Goal: Answer question/provide support: Answer question/provide support

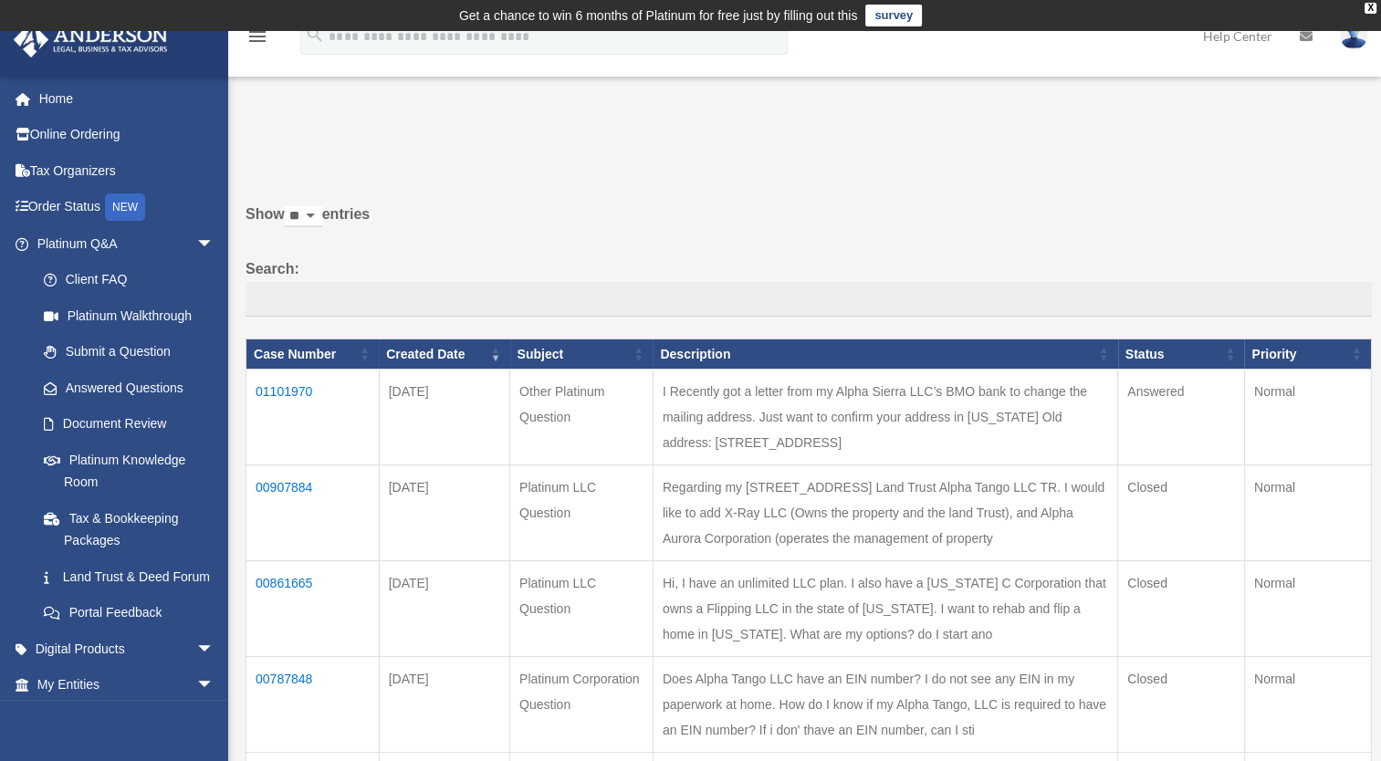
click at [285, 391] on td "01101970" at bounding box center [312, 418] width 133 height 96
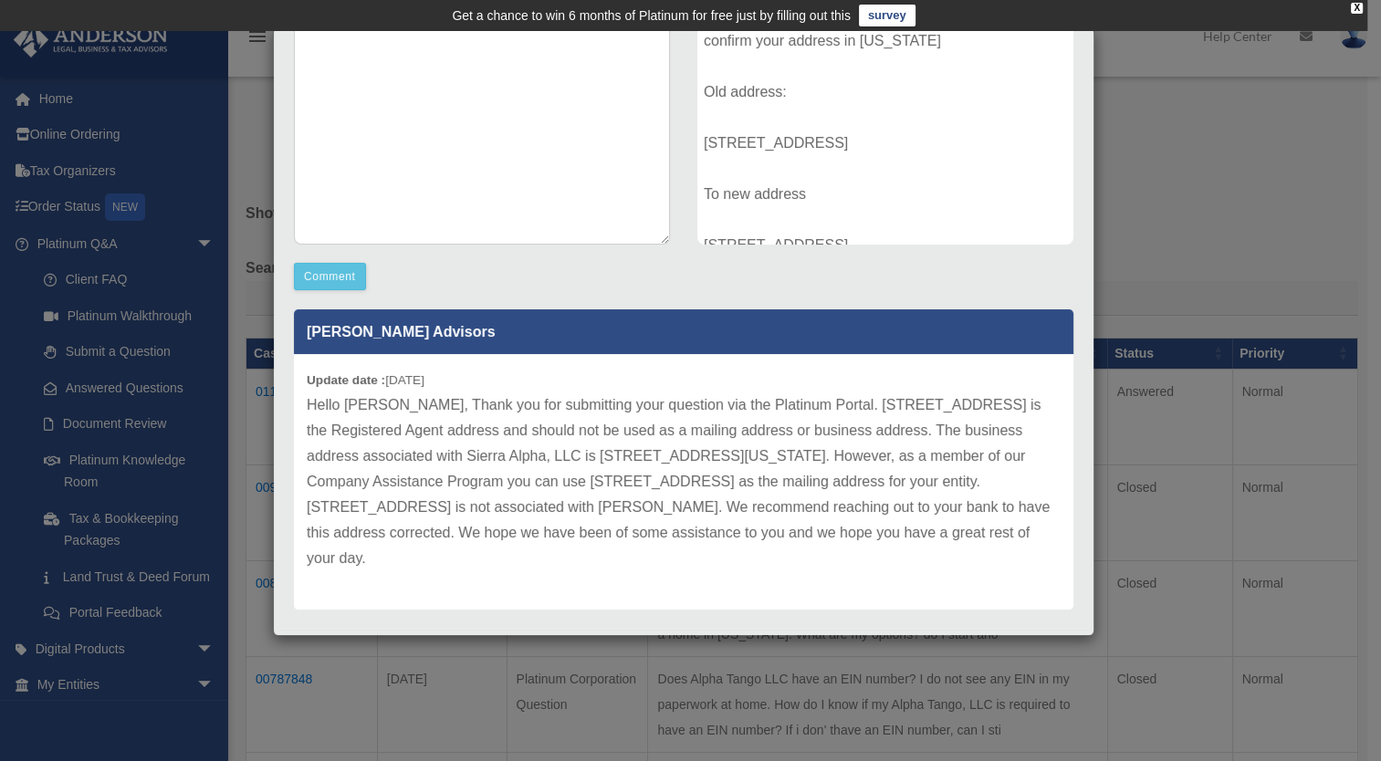
scroll to position [349, 0]
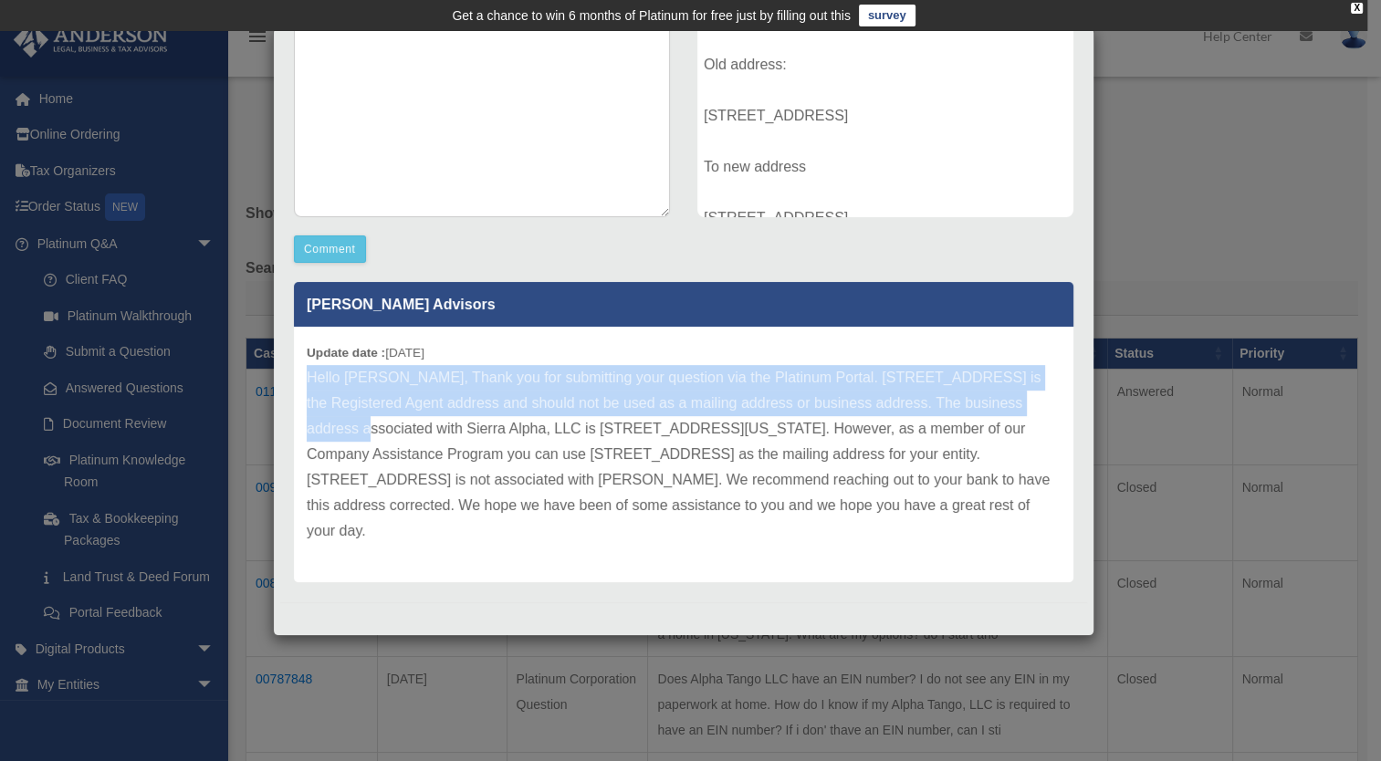
drag, startPoint x: 352, startPoint y: 423, endPoint x: 655, endPoint y: 358, distance: 309.9
click at [655, 358] on div "Update date : [DATE] Hello [PERSON_NAME], Thank you for submitting your questio…" at bounding box center [684, 455] width 780 height 256
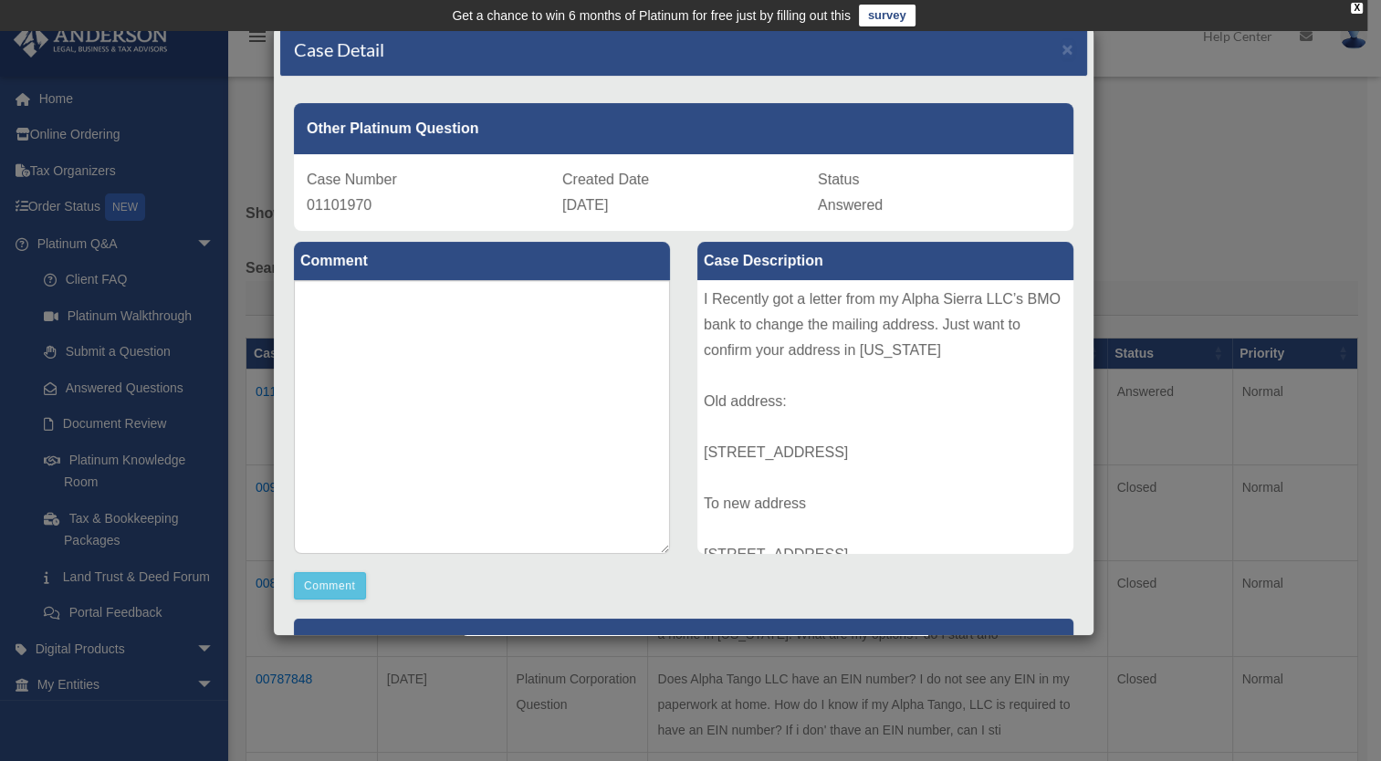
scroll to position [0, 0]
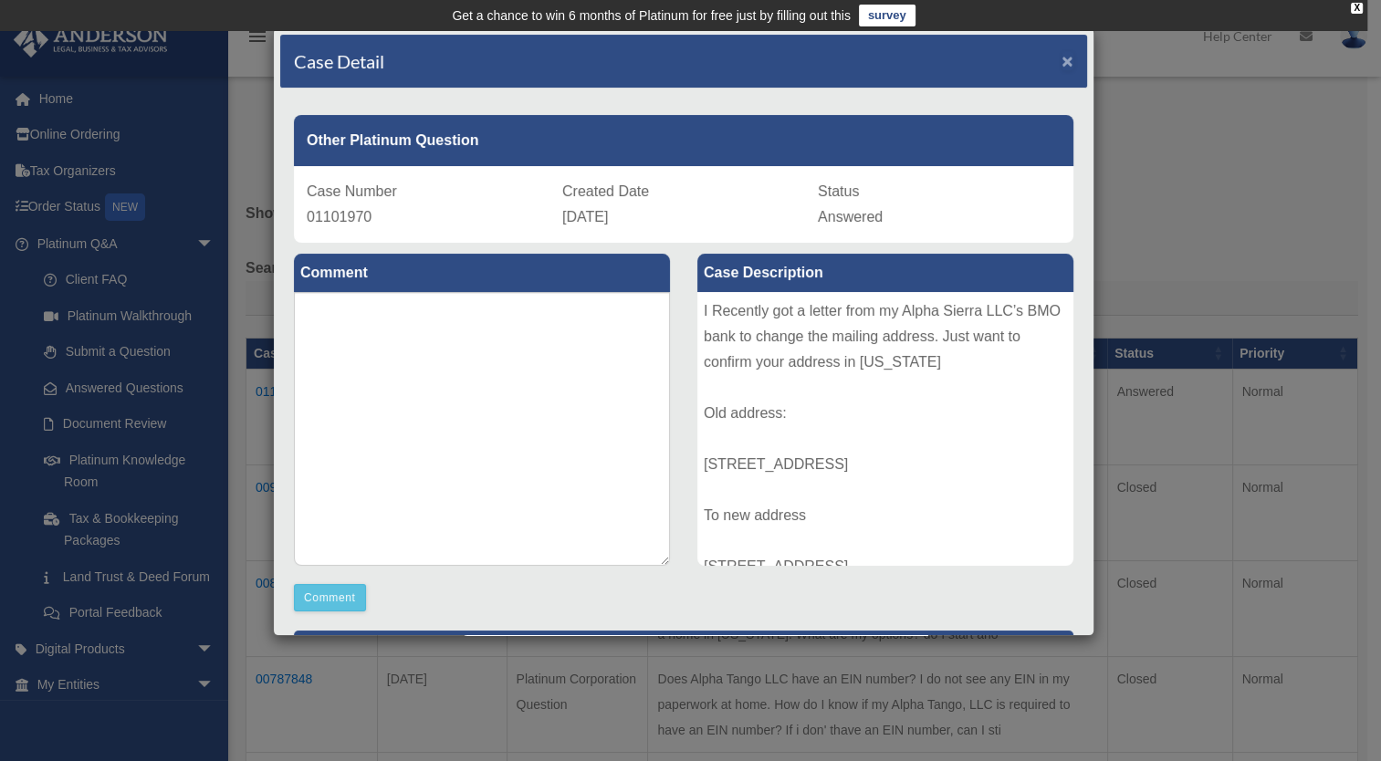
click at [1062, 60] on span "×" at bounding box center [1068, 60] width 12 height 21
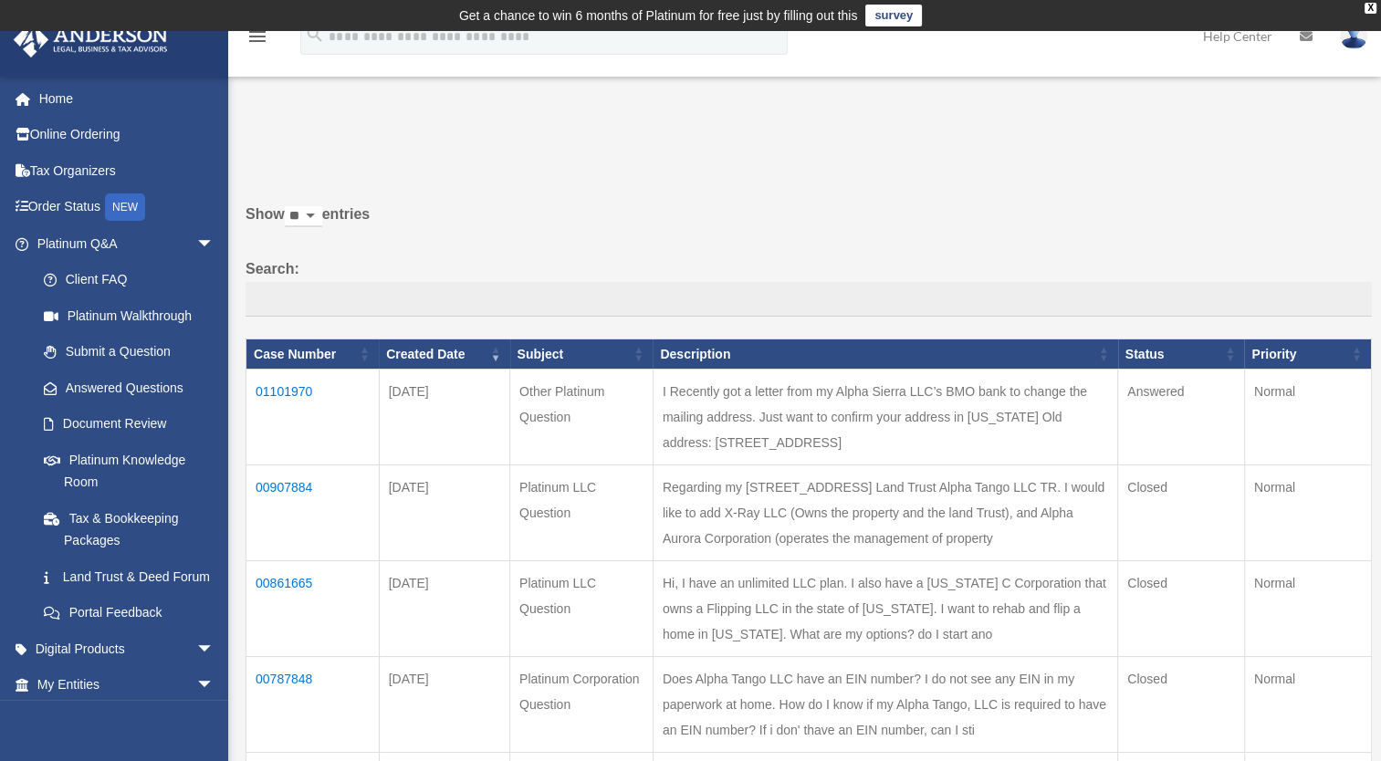
click at [695, 419] on td "I Recently got a letter from my Alpha Sierra LLC’s BMO bank to change the maili…" at bounding box center [885, 418] width 465 height 96
click at [287, 394] on td "01101970" at bounding box center [312, 418] width 133 height 96
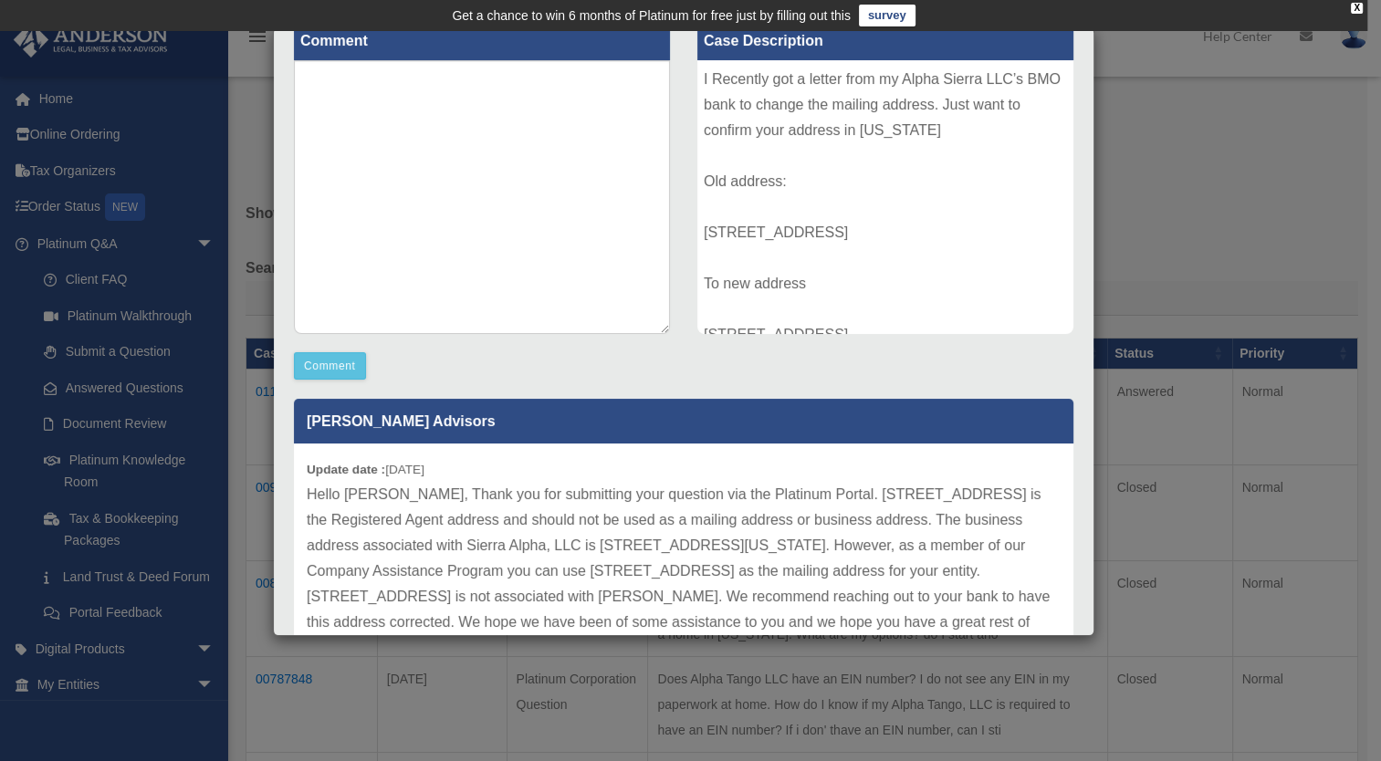
scroll to position [349, 0]
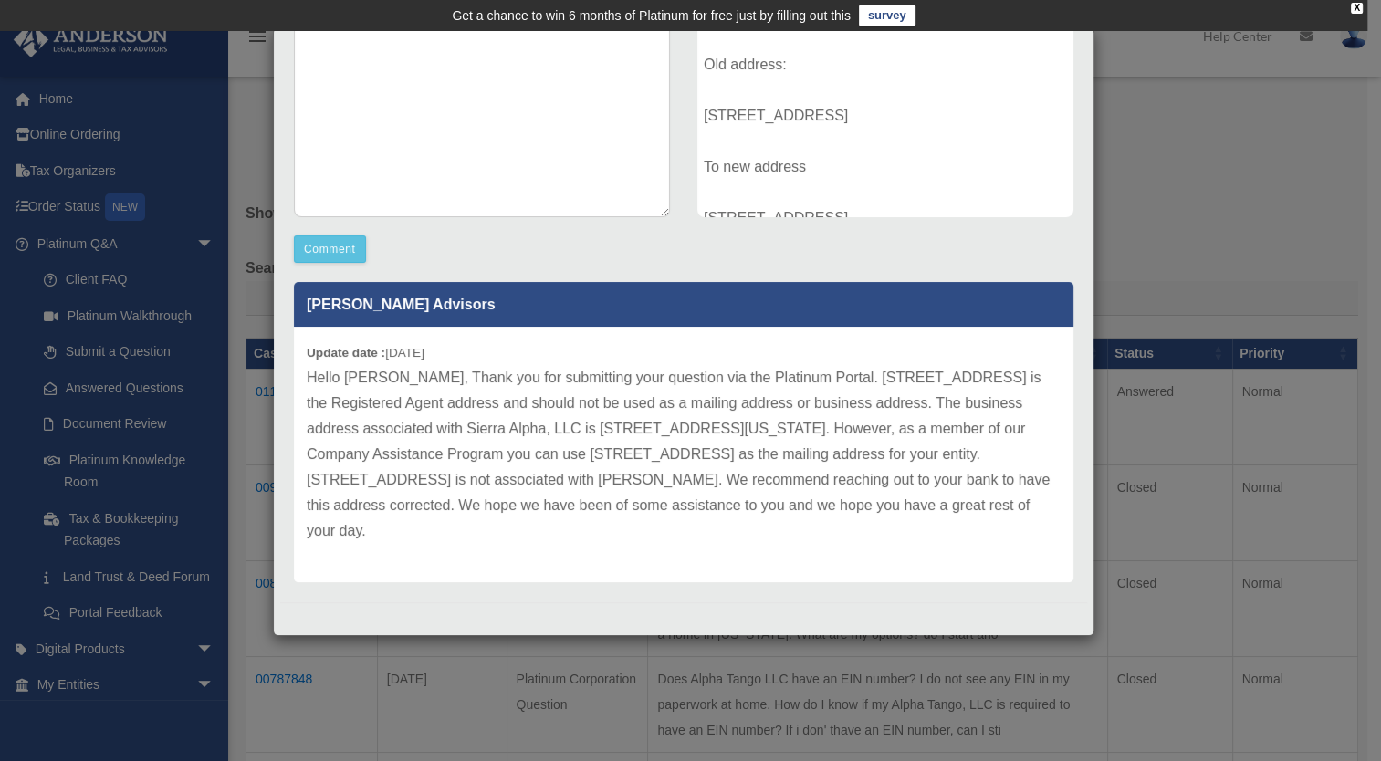
click at [848, 188] on div "I Recently got a letter from my Alpha Sierra LLC’s BMO bank to change the maili…" at bounding box center [885, 80] width 376 height 274
drag, startPoint x: 835, startPoint y: 457, endPoint x: 462, endPoint y: 491, distance: 374.9
click at [462, 491] on p "Hello Ryland, Thank you for submitting your question via the Platinum Portal. 1…" at bounding box center [684, 454] width 754 height 179
copy p "1718 Capitol Avenue, Cheyenne, WY 820001"
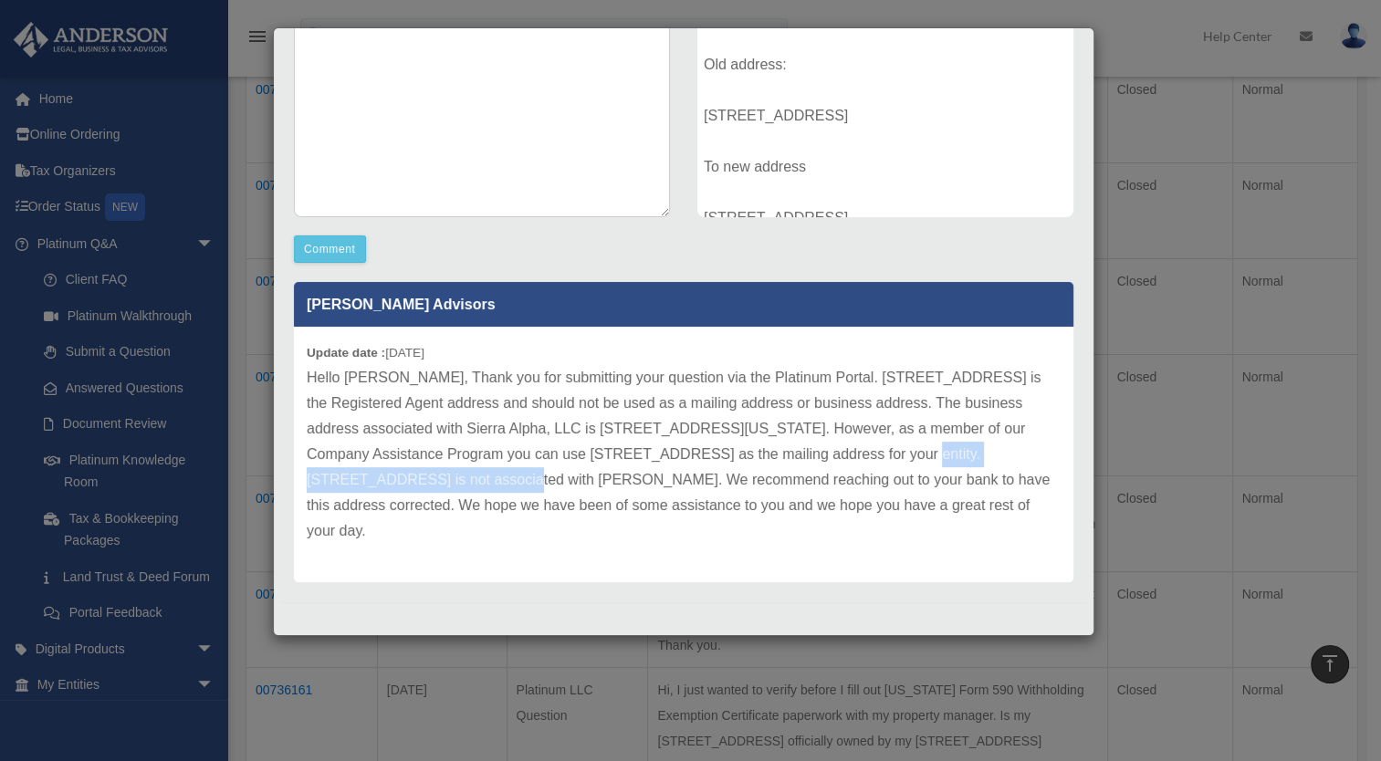
scroll to position [730, 0]
click at [352, 259] on button "Comment" at bounding box center [330, 249] width 72 height 27
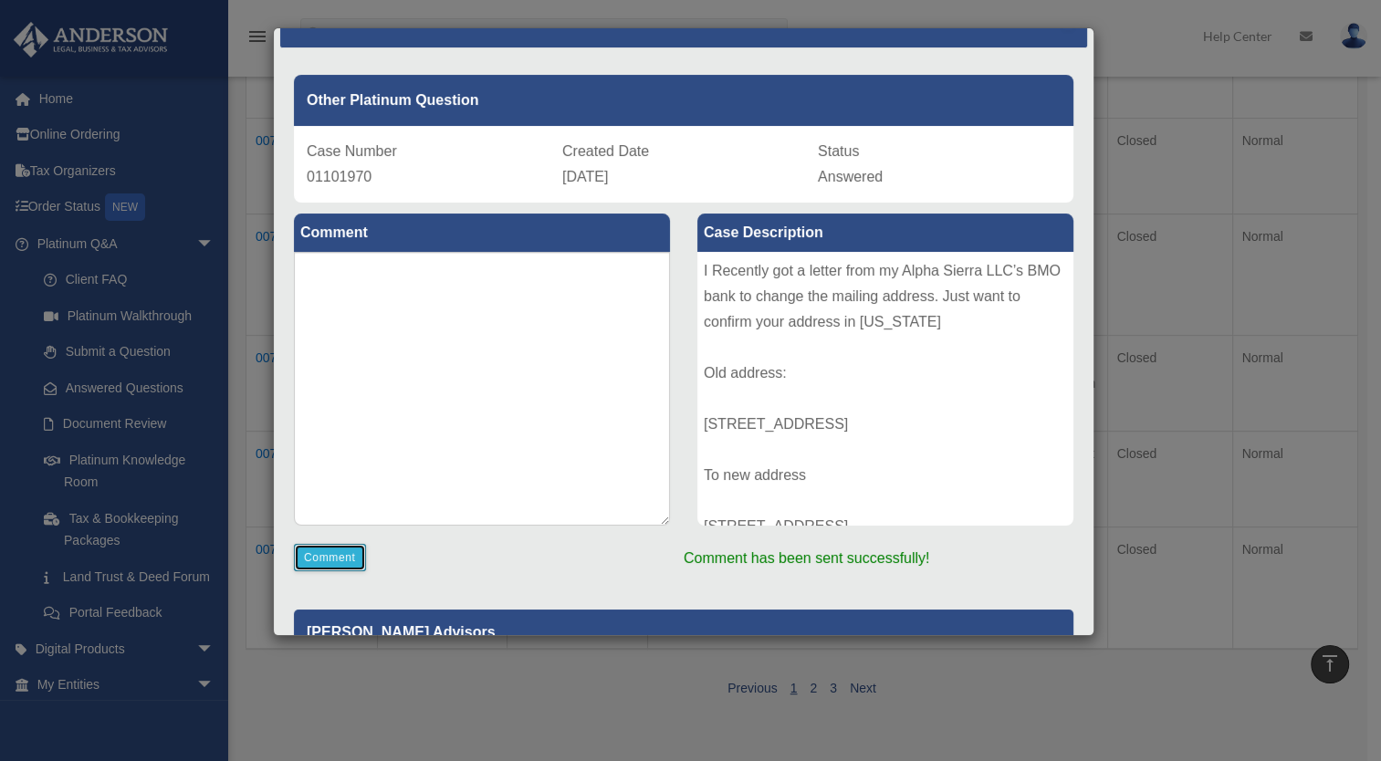
scroll to position [0, 0]
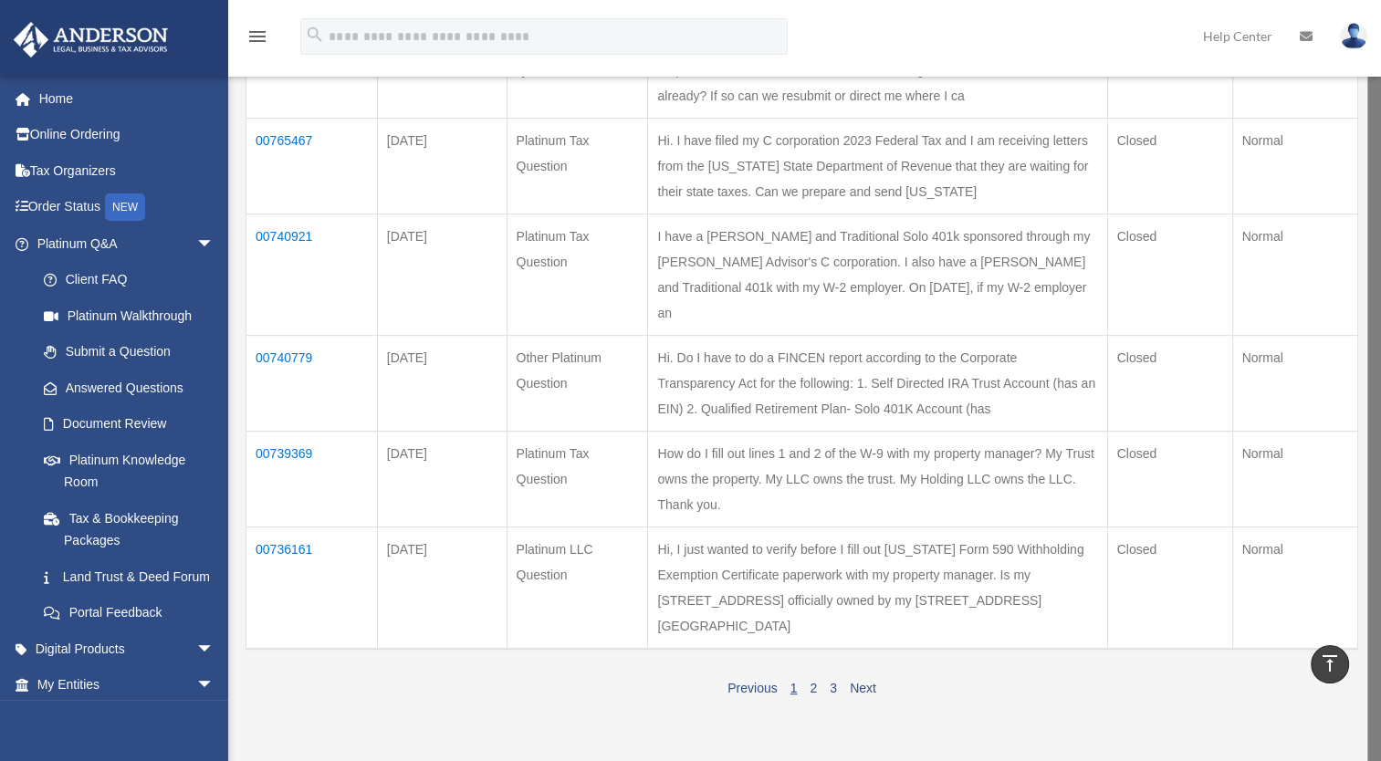
click at [409, 368] on td "[DATE]" at bounding box center [442, 383] width 130 height 96
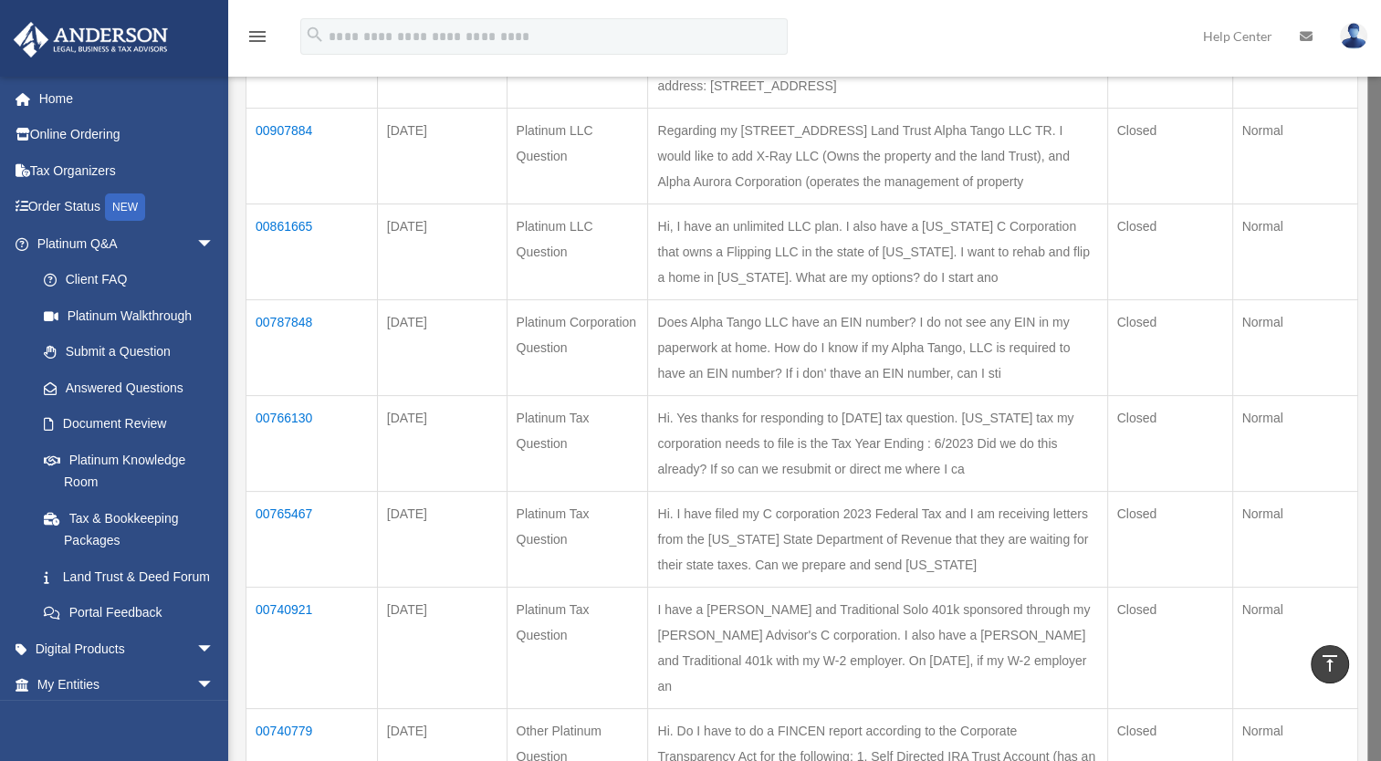
scroll to position [183, 0]
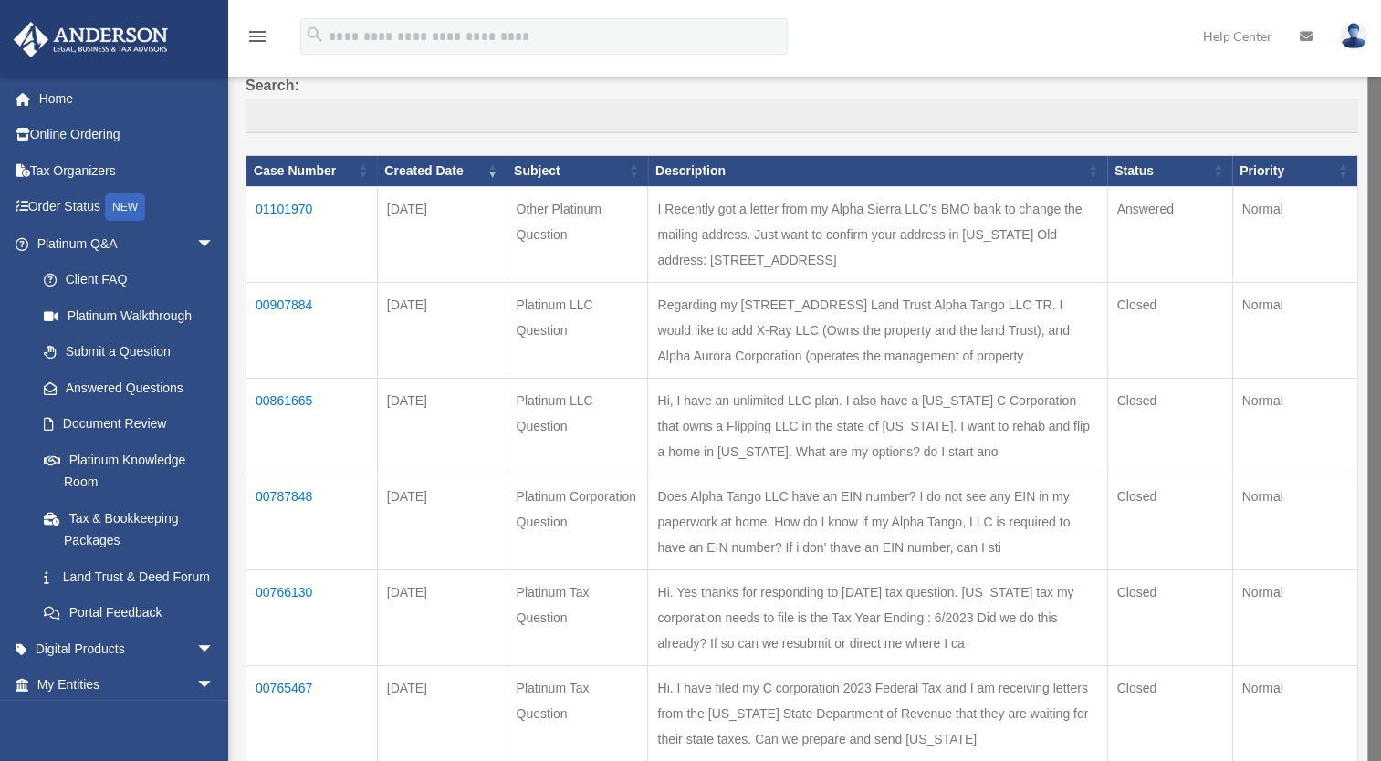
click at [278, 213] on td "01101970" at bounding box center [311, 234] width 131 height 96
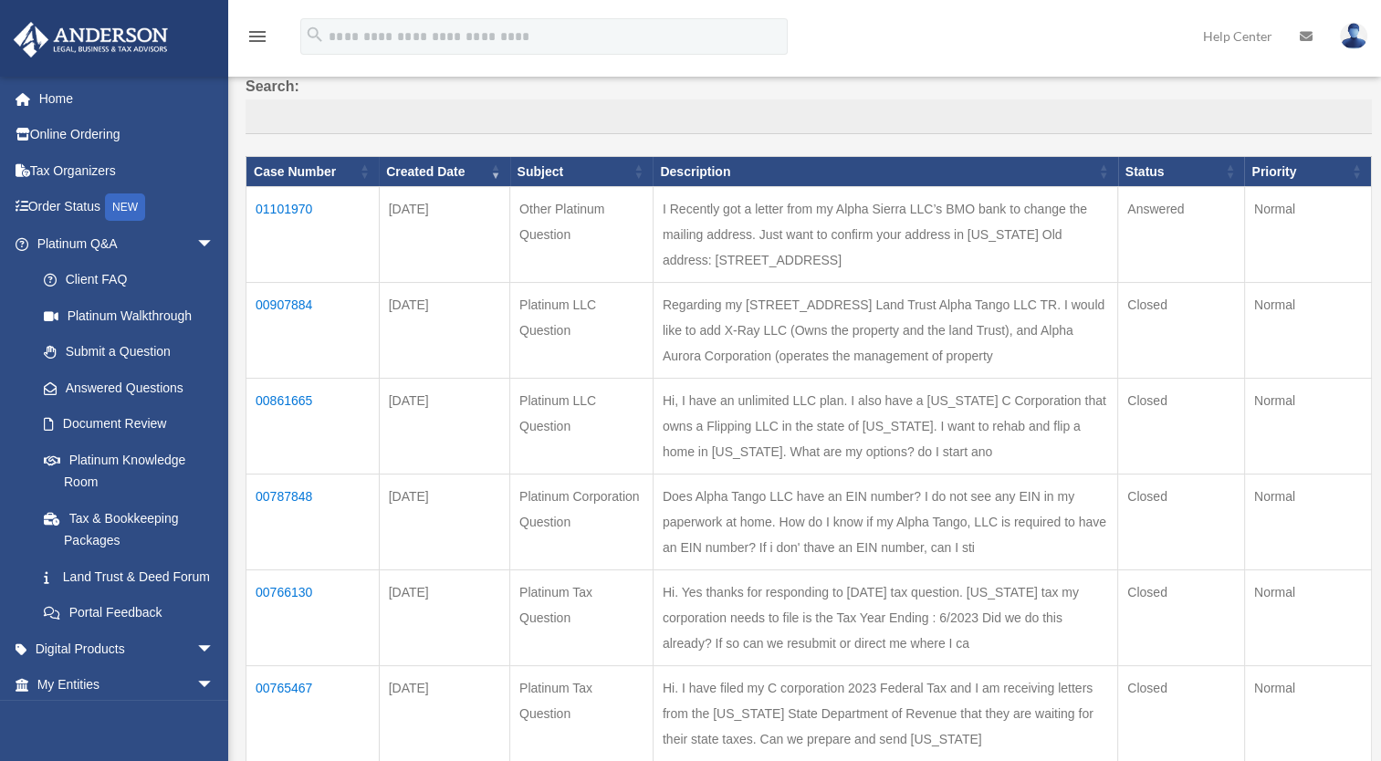
click at [286, 204] on td "01101970" at bounding box center [312, 235] width 133 height 96
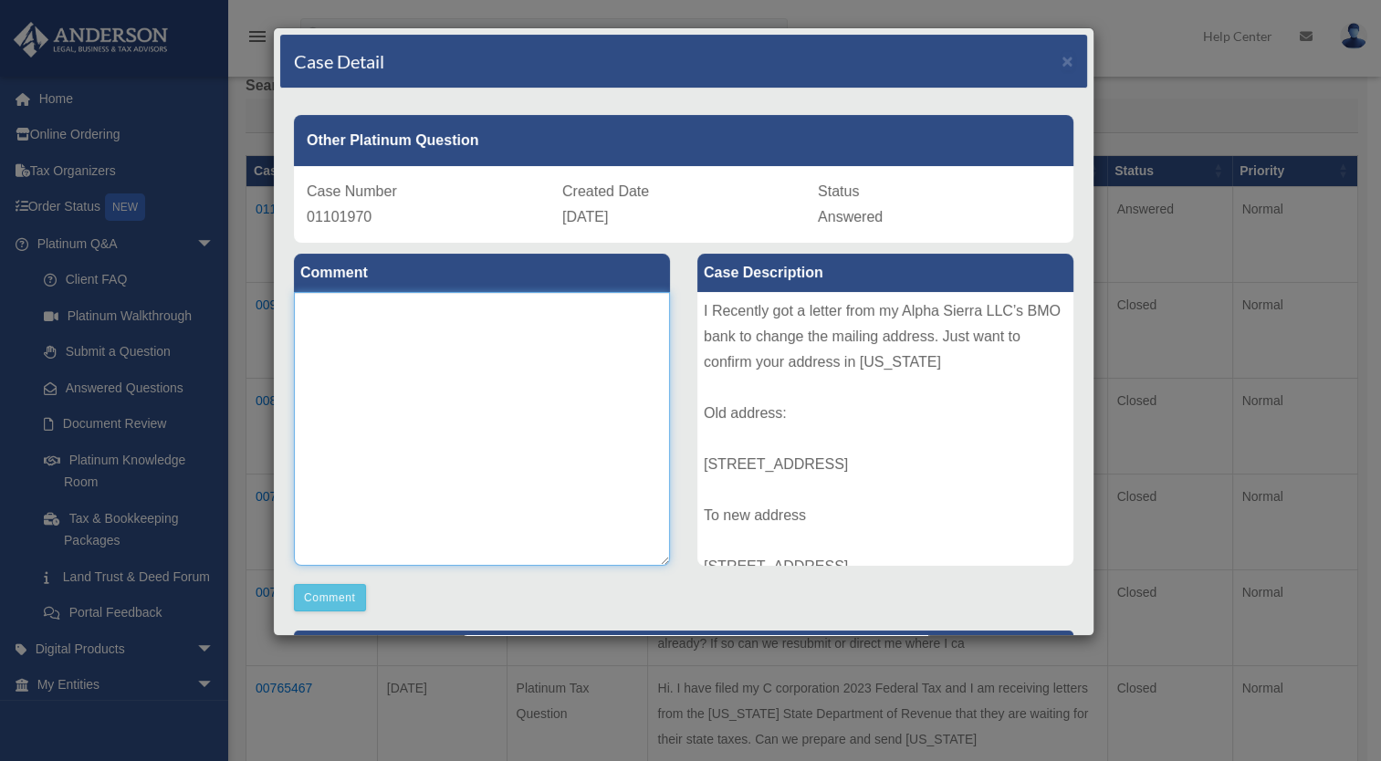
click at [440, 407] on textarea at bounding box center [482, 429] width 376 height 274
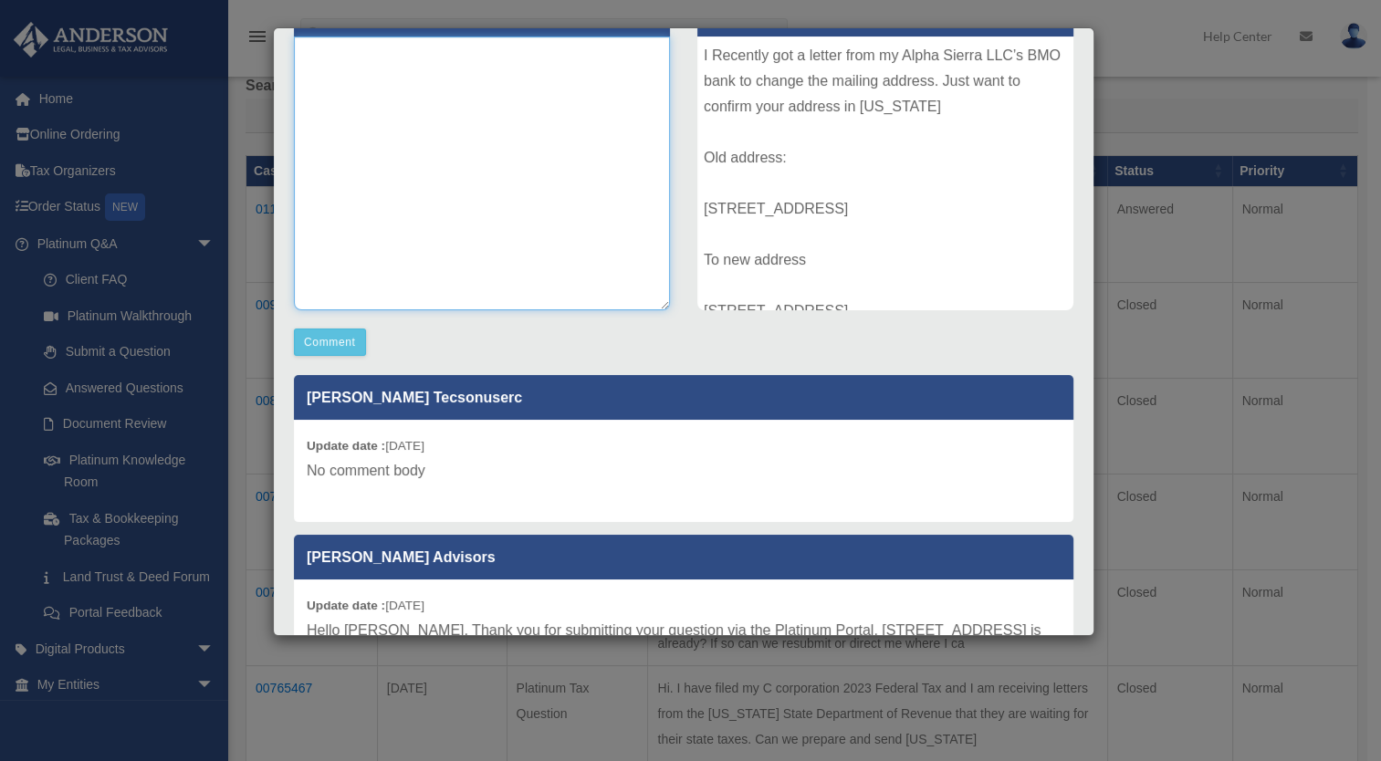
scroll to position [365, 0]
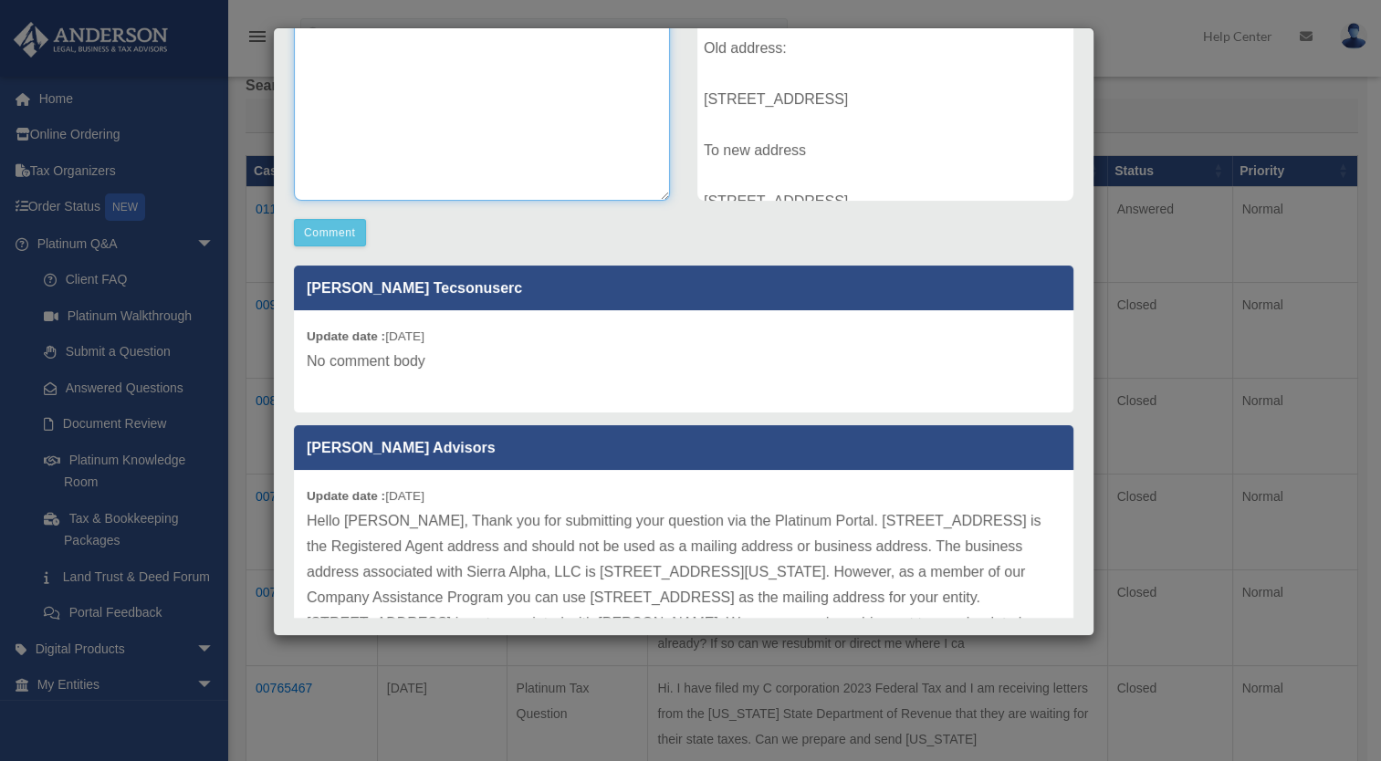
click at [401, 133] on textarea at bounding box center [482, 64] width 376 height 274
paste textarea "**********"
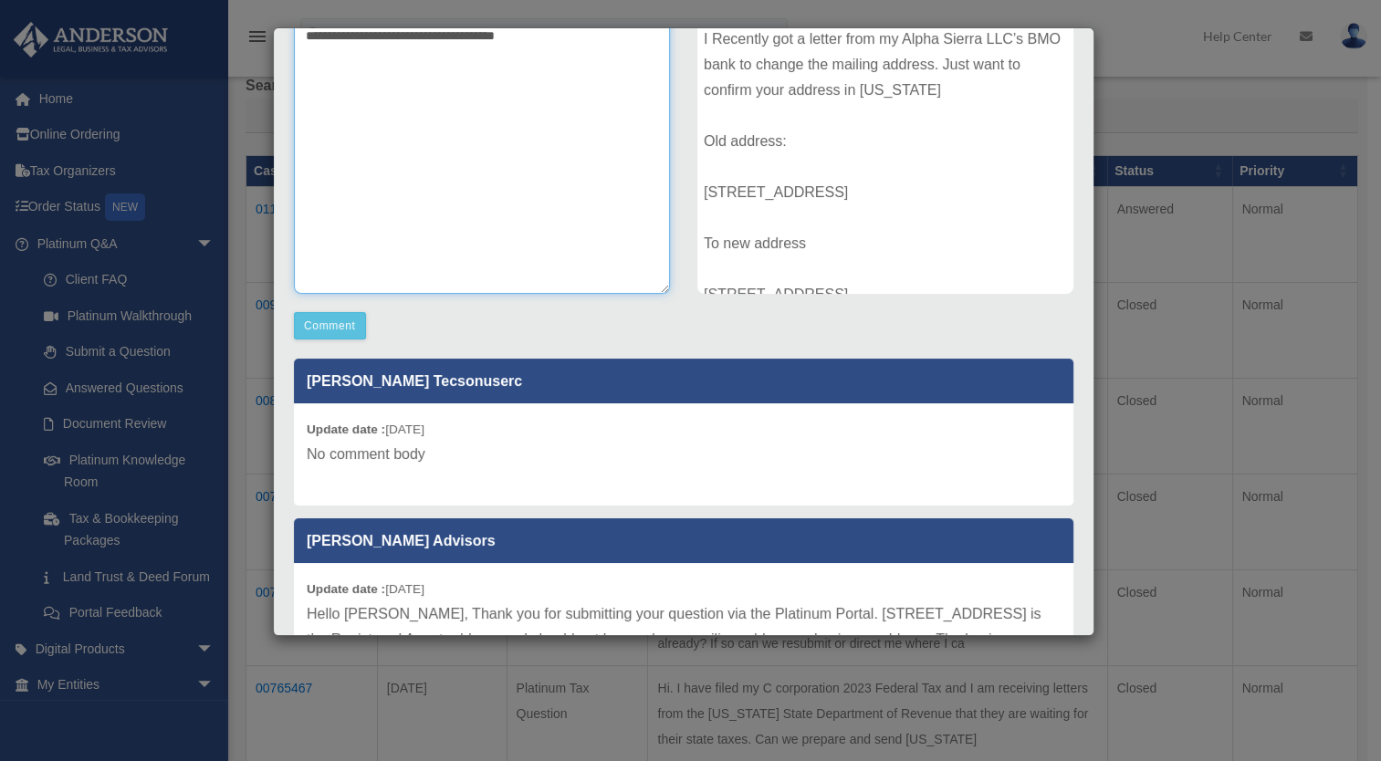
scroll to position [0, 0]
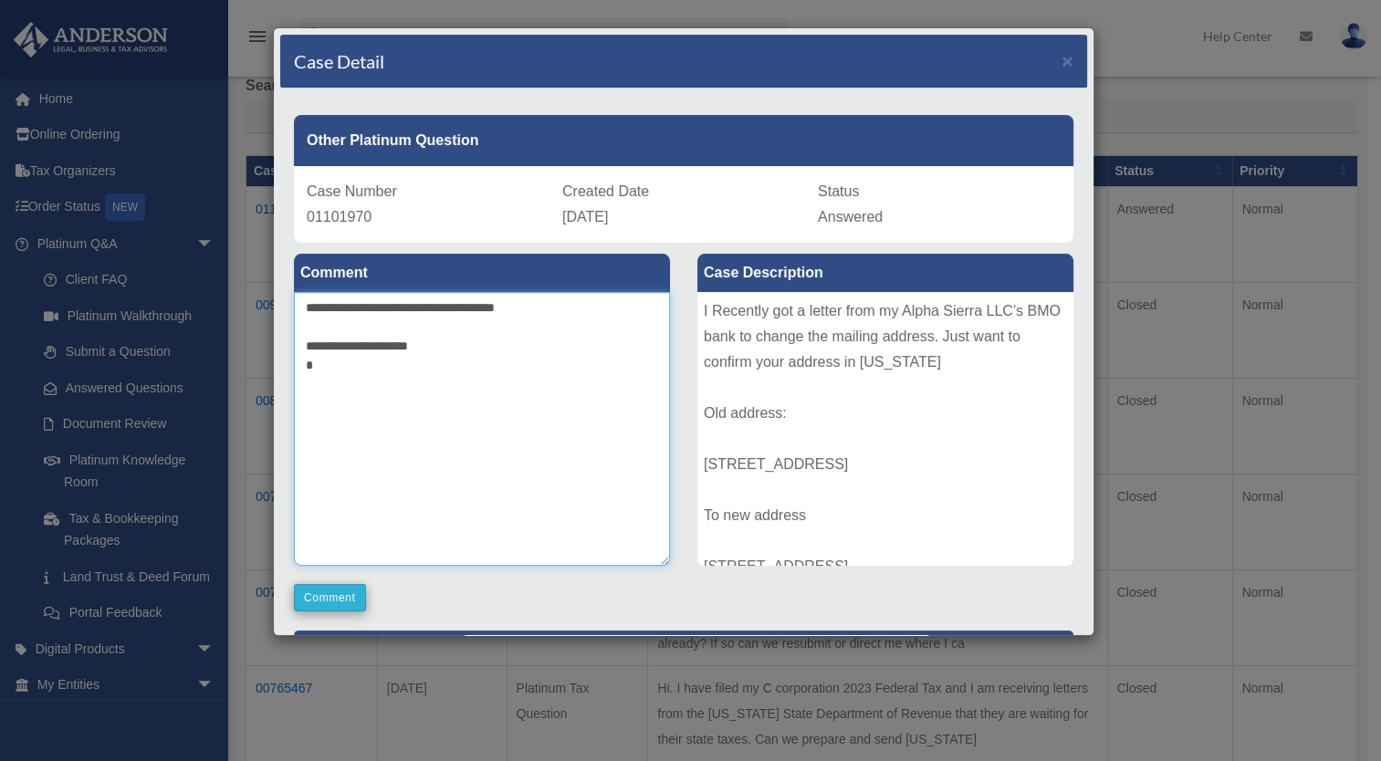
type textarea "**********"
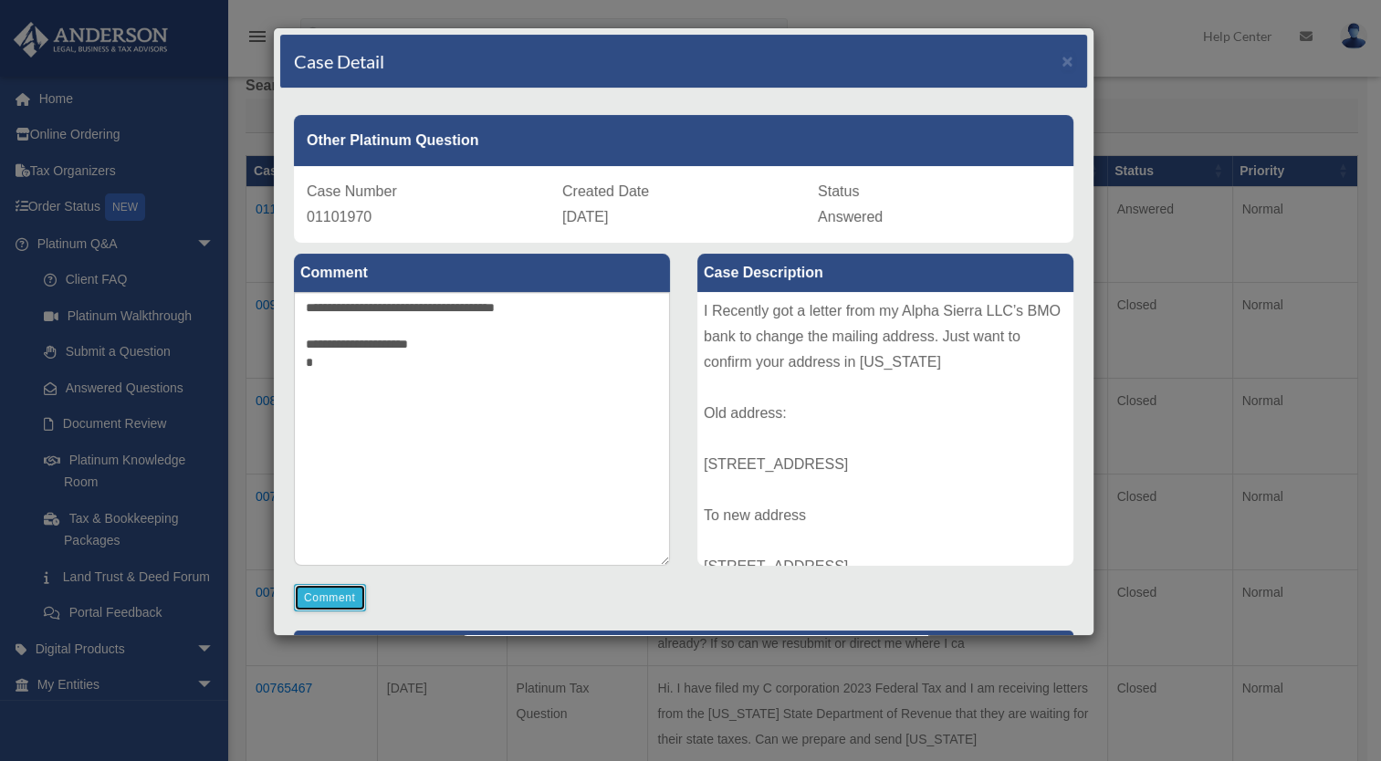
click at [329, 600] on button "Comment" at bounding box center [330, 597] width 72 height 27
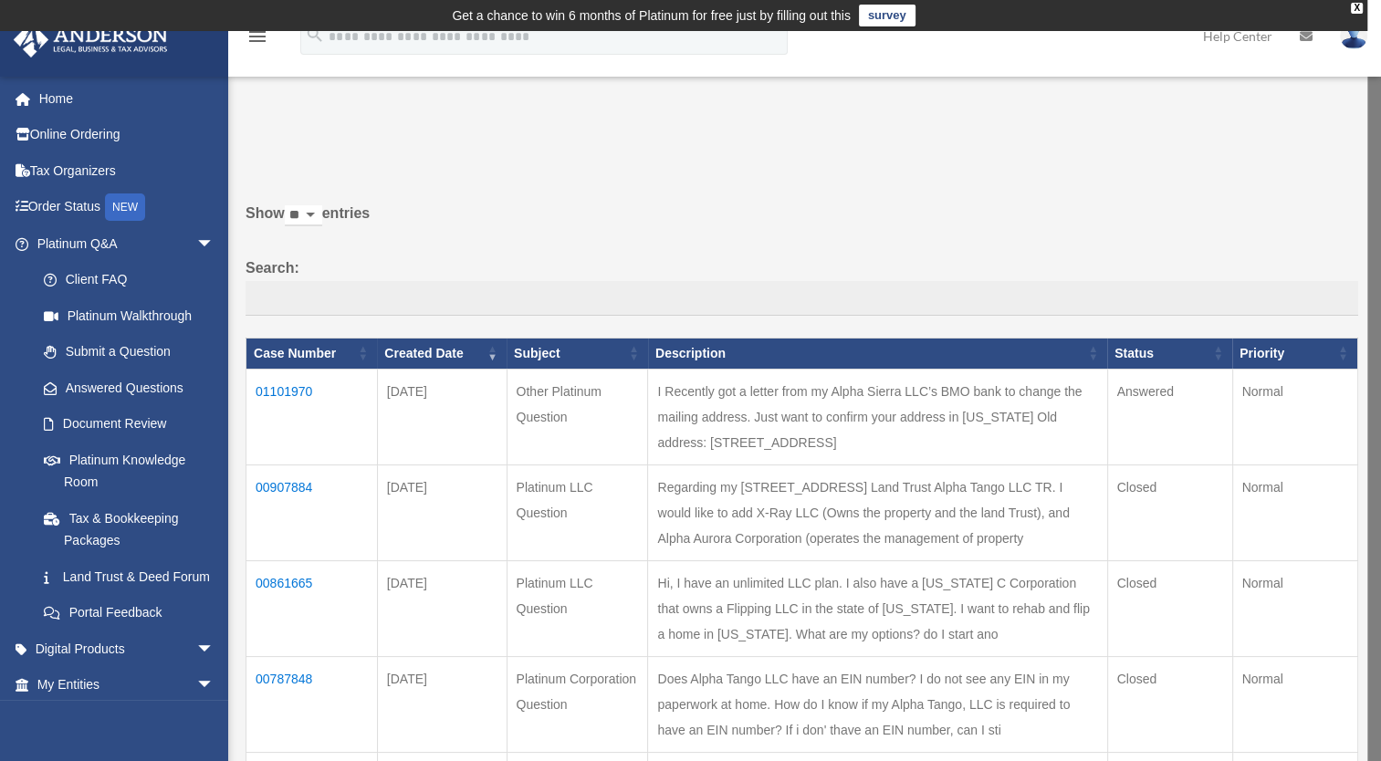
scroll to position [183, 0]
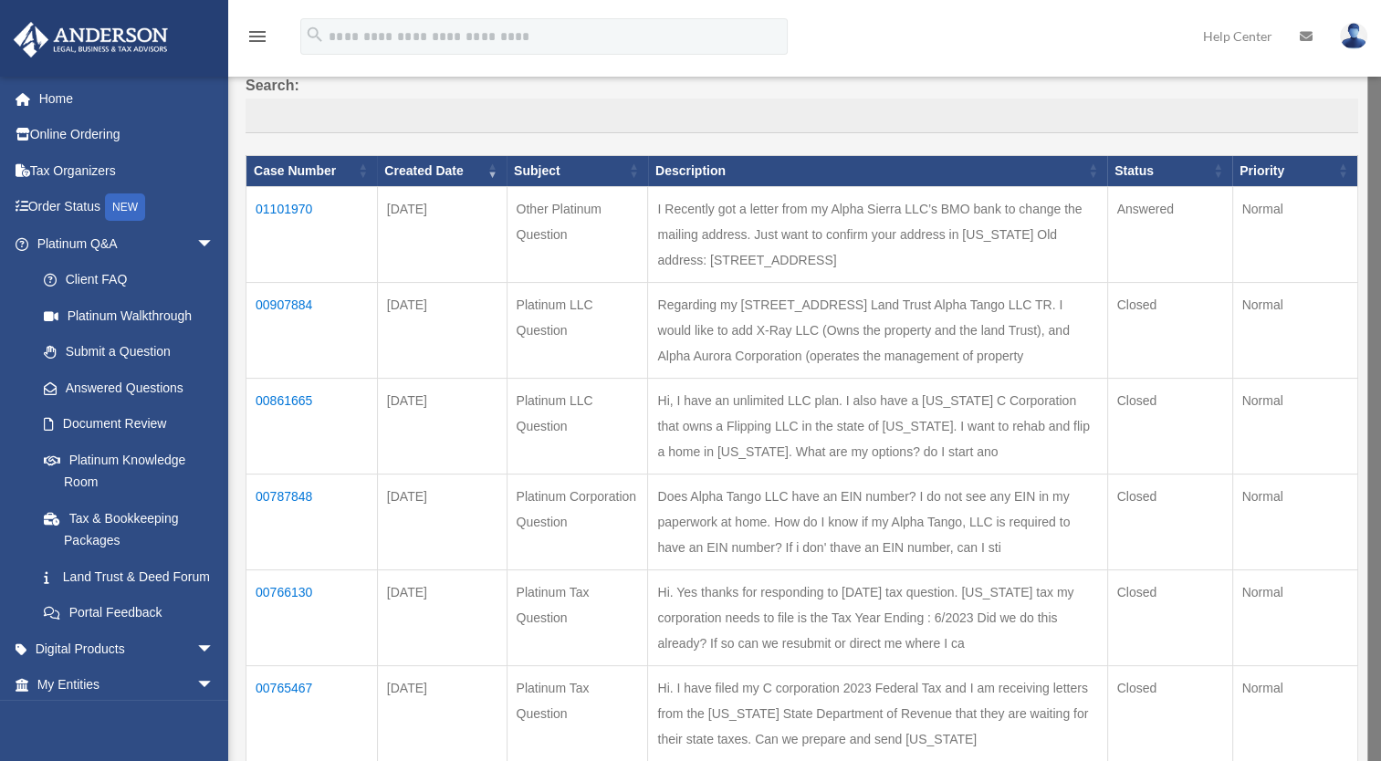
click at [274, 206] on td "01101970" at bounding box center [311, 234] width 131 height 96
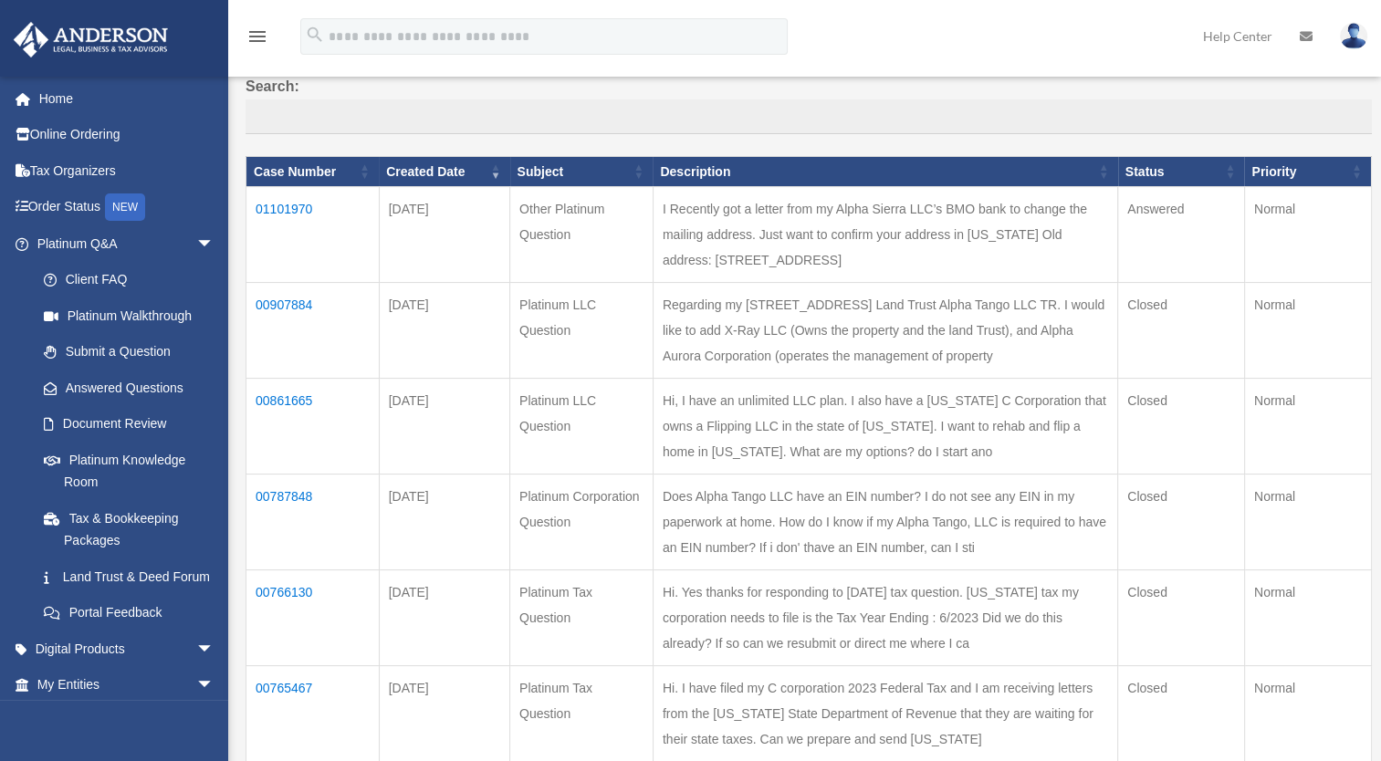
click at [285, 206] on td "01101970" at bounding box center [312, 235] width 133 height 96
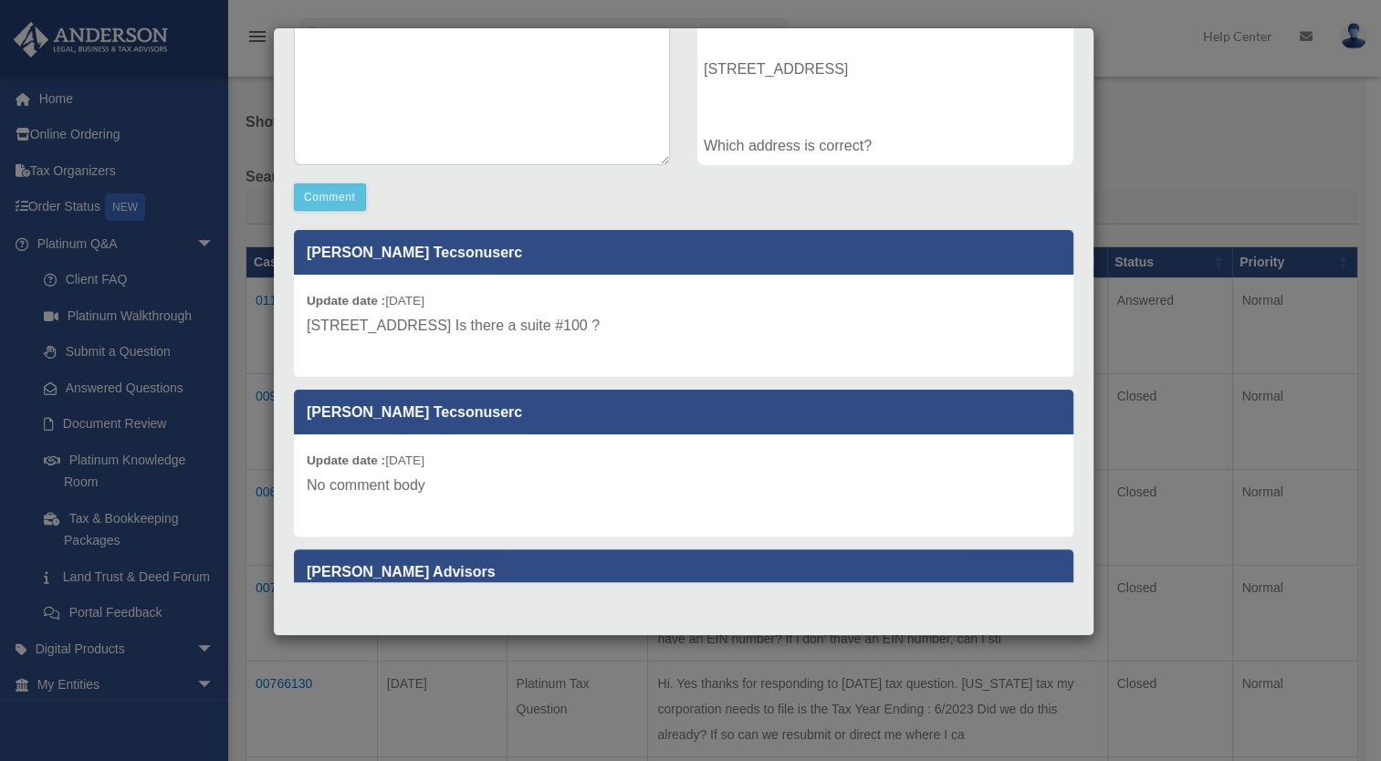
scroll to position [0, 0]
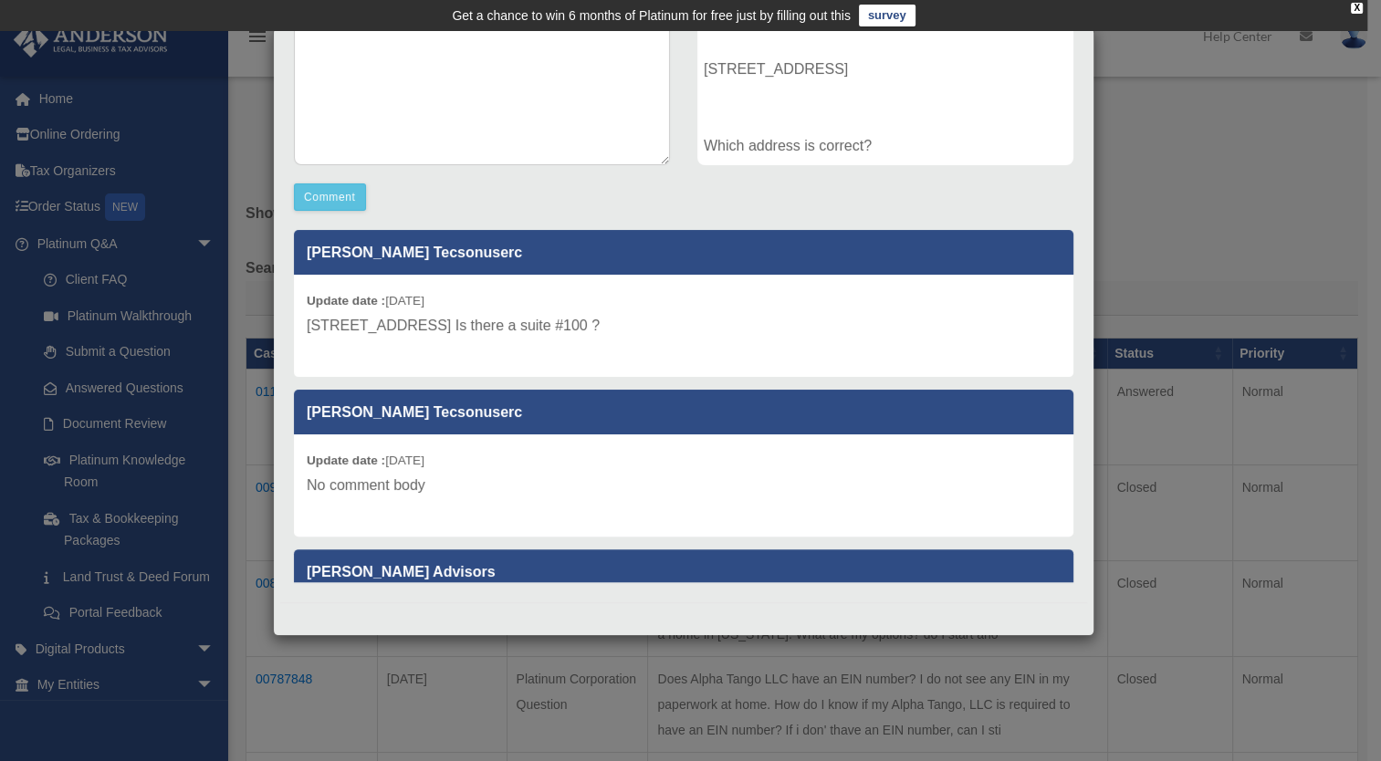
click at [1111, 103] on div "Case Detail × Other Platinum Question Case Number 01101970 Created Date Septemb…" at bounding box center [690, 380] width 1381 height 761
